Goal: Information Seeking & Learning: Learn about a topic

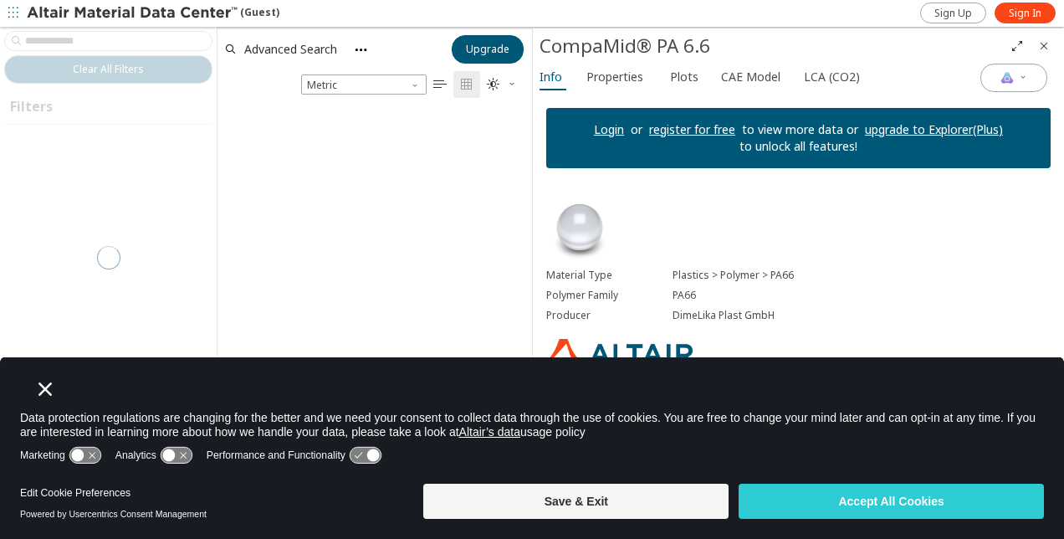
click at [45, 390] on icon "Close" at bounding box center [44, 388] width 13 height 13
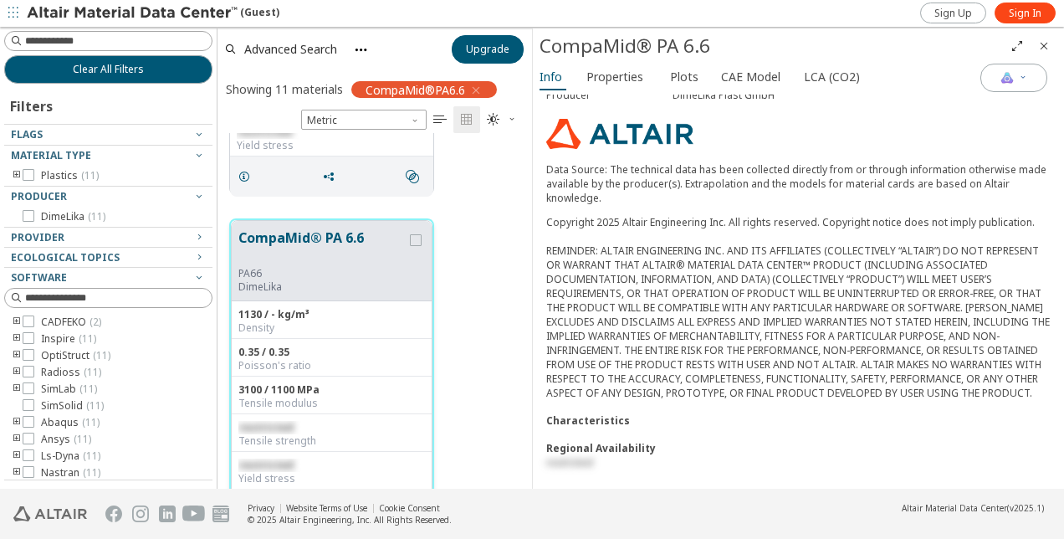
scroll to position [1338, 0]
